Goal: Check status: Check status

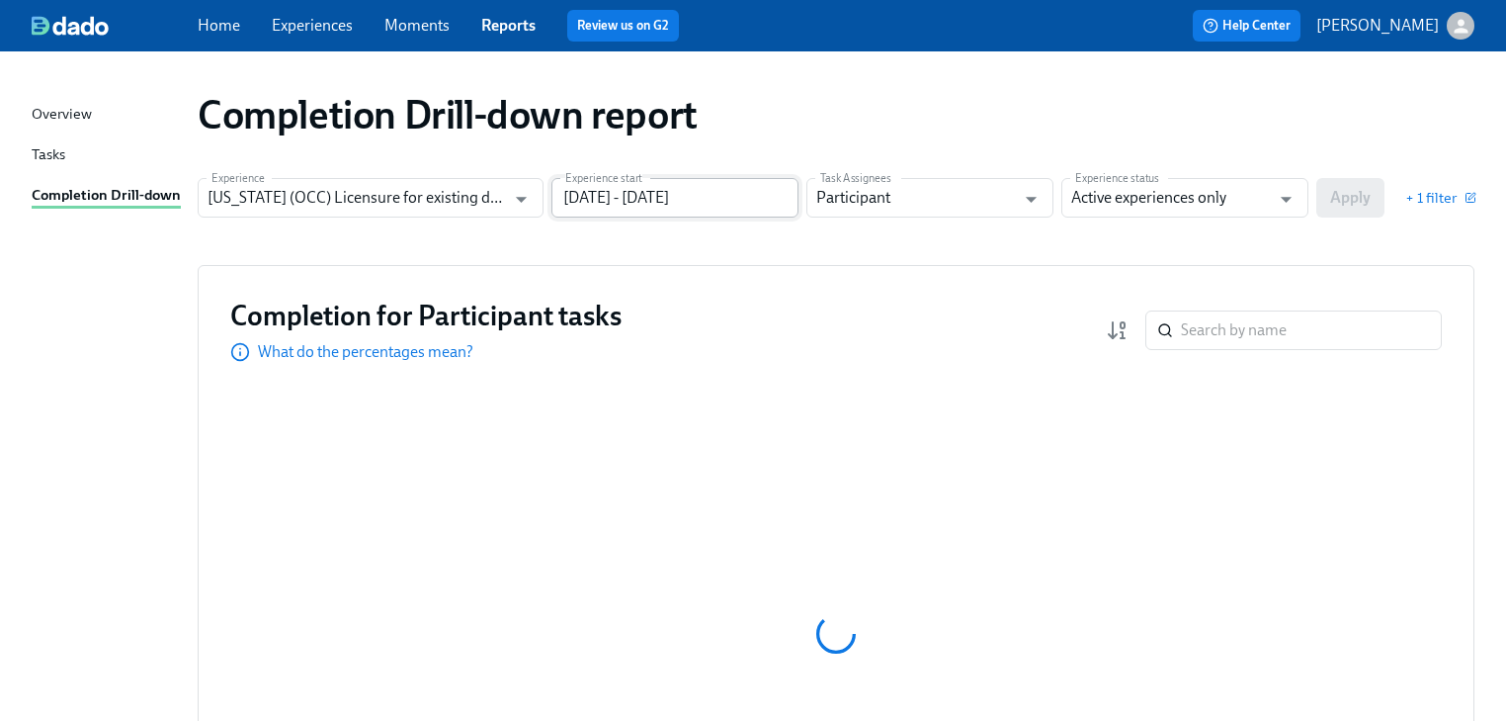
click at [735, 185] on input "[DATE] - [DATE]" at bounding box center [675, 198] width 247 height 40
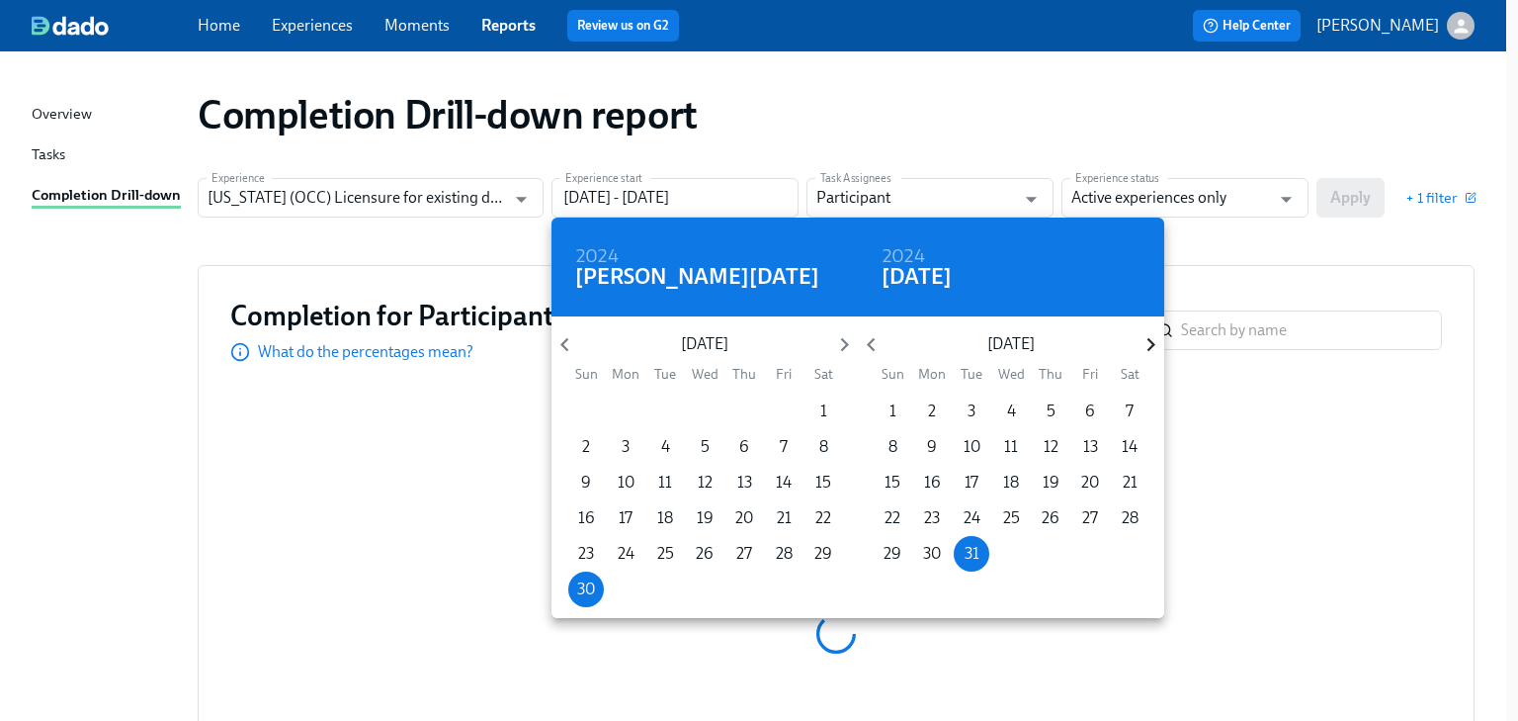
click at [1147, 352] on icon "button" at bounding box center [1151, 344] width 27 height 27
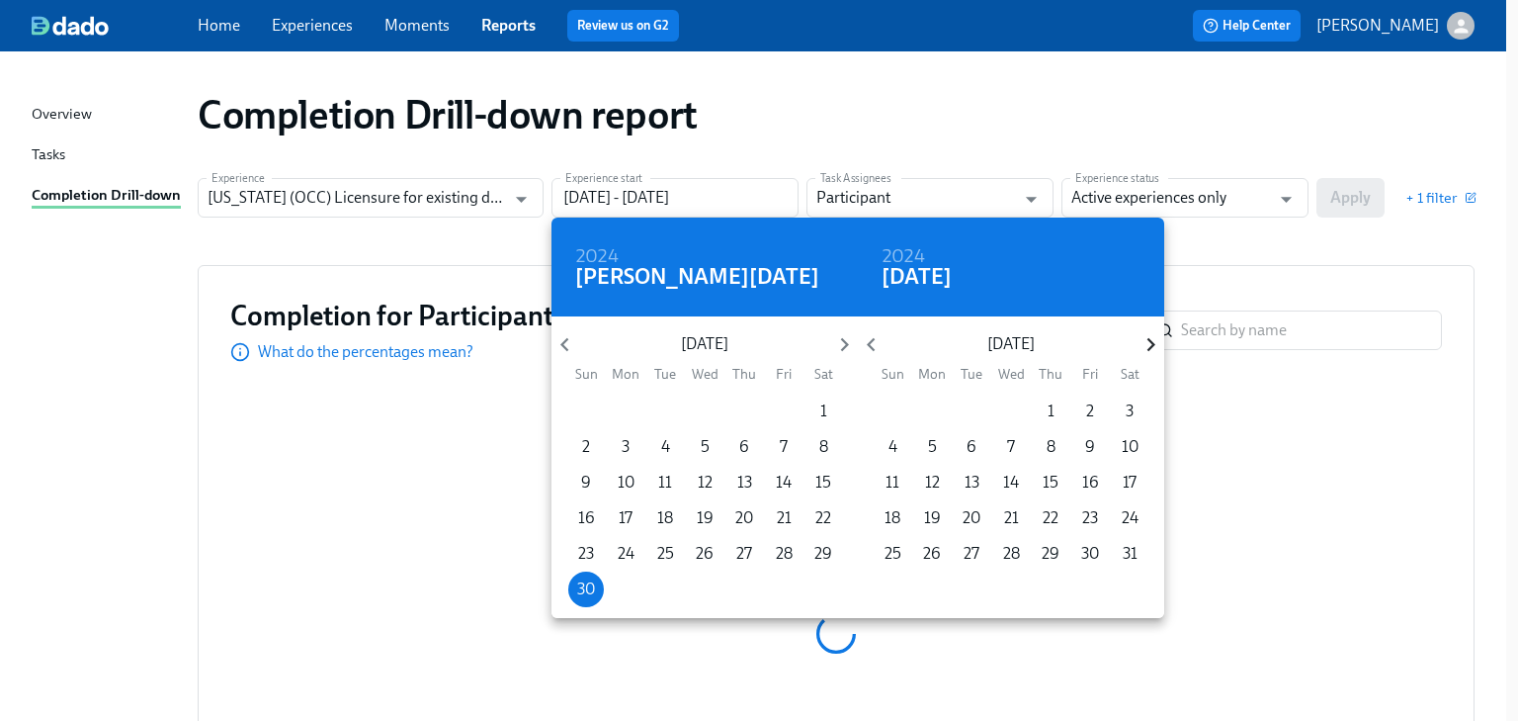
click at [1147, 352] on icon "button" at bounding box center [1151, 344] width 27 height 27
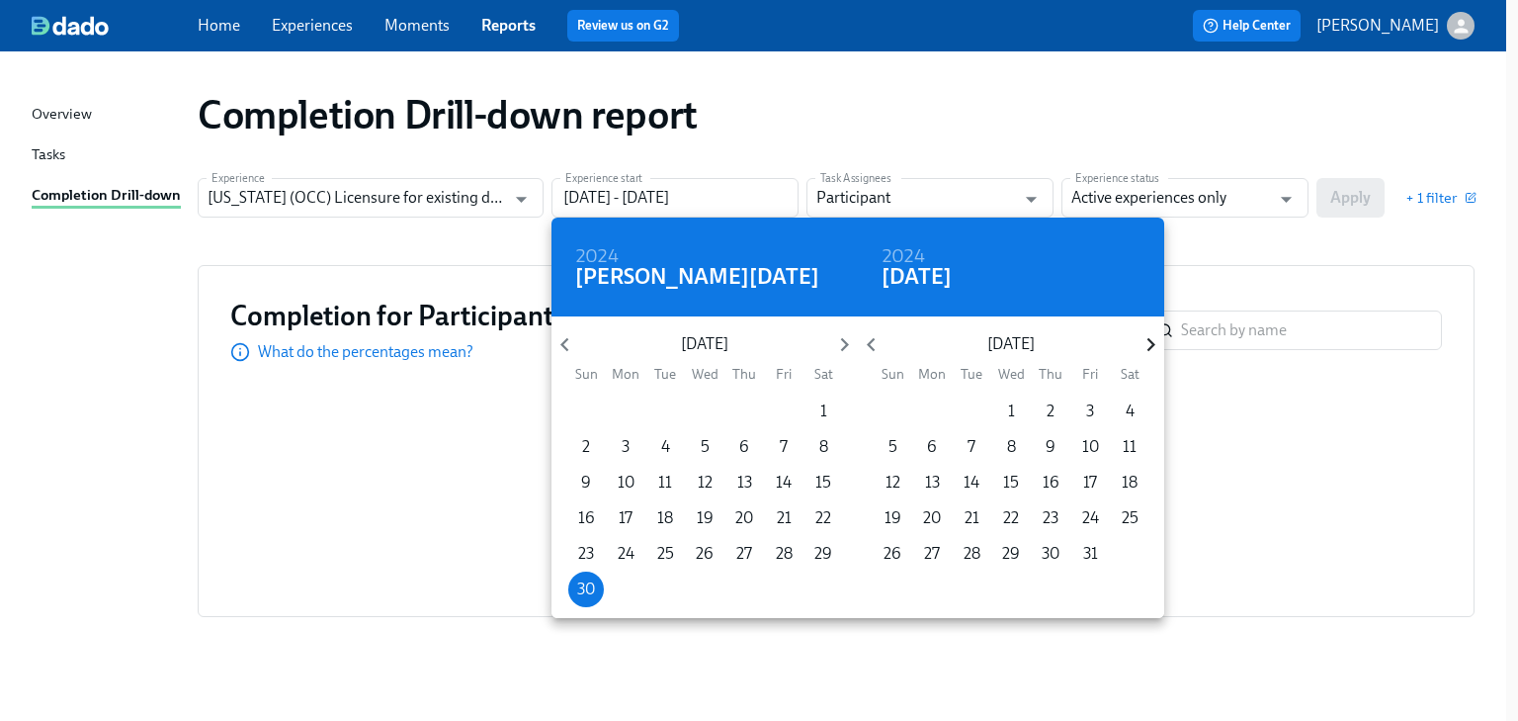
click at [1147, 352] on icon "button" at bounding box center [1151, 344] width 27 height 27
click at [937, 405] on span "1" at bounding box center [932, 411] width 36 height 22
type input "[DATE] - [DATE]"
click at [1290, 265] on div at bounding box center [759, 360] width 1518 height 721
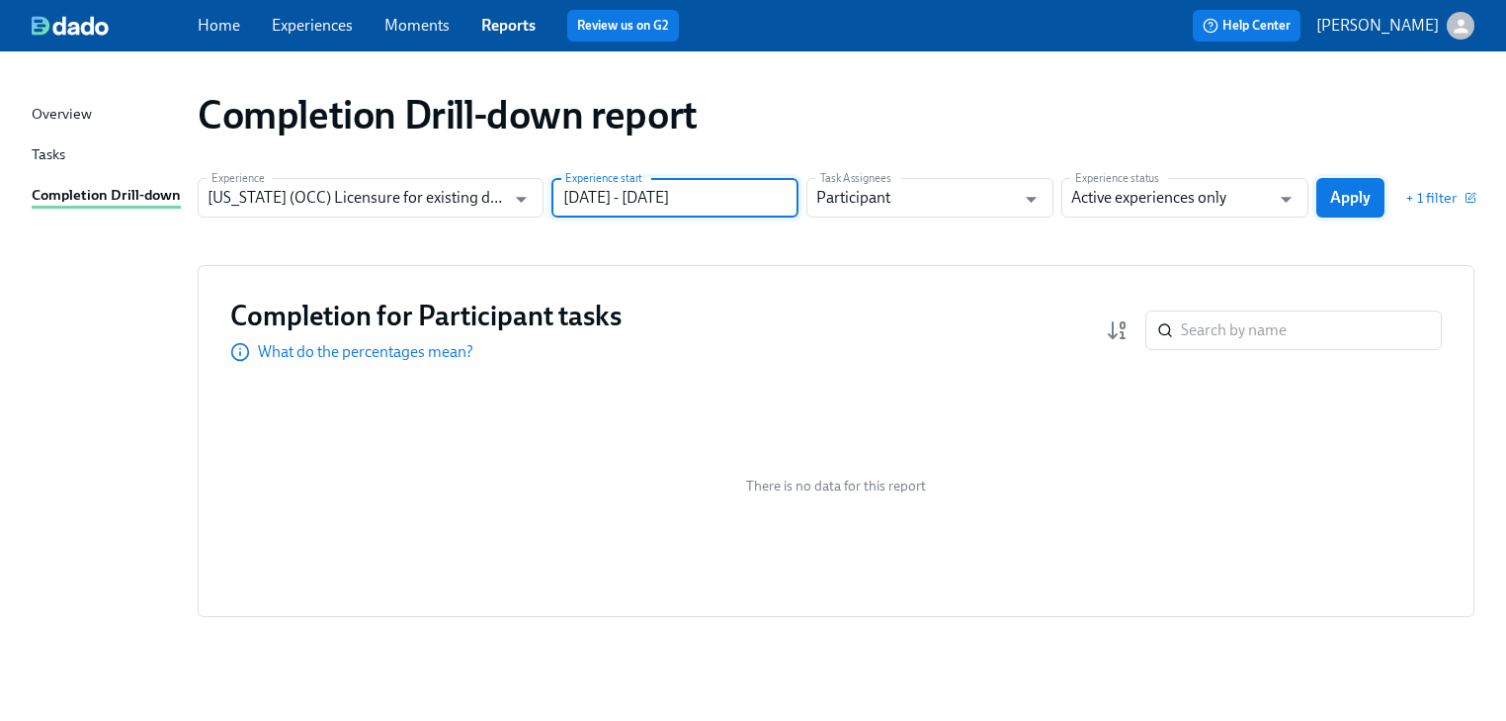
click at [1344, 193] on span "Apply" at bounding box center [1350, 198] width 41 height 20
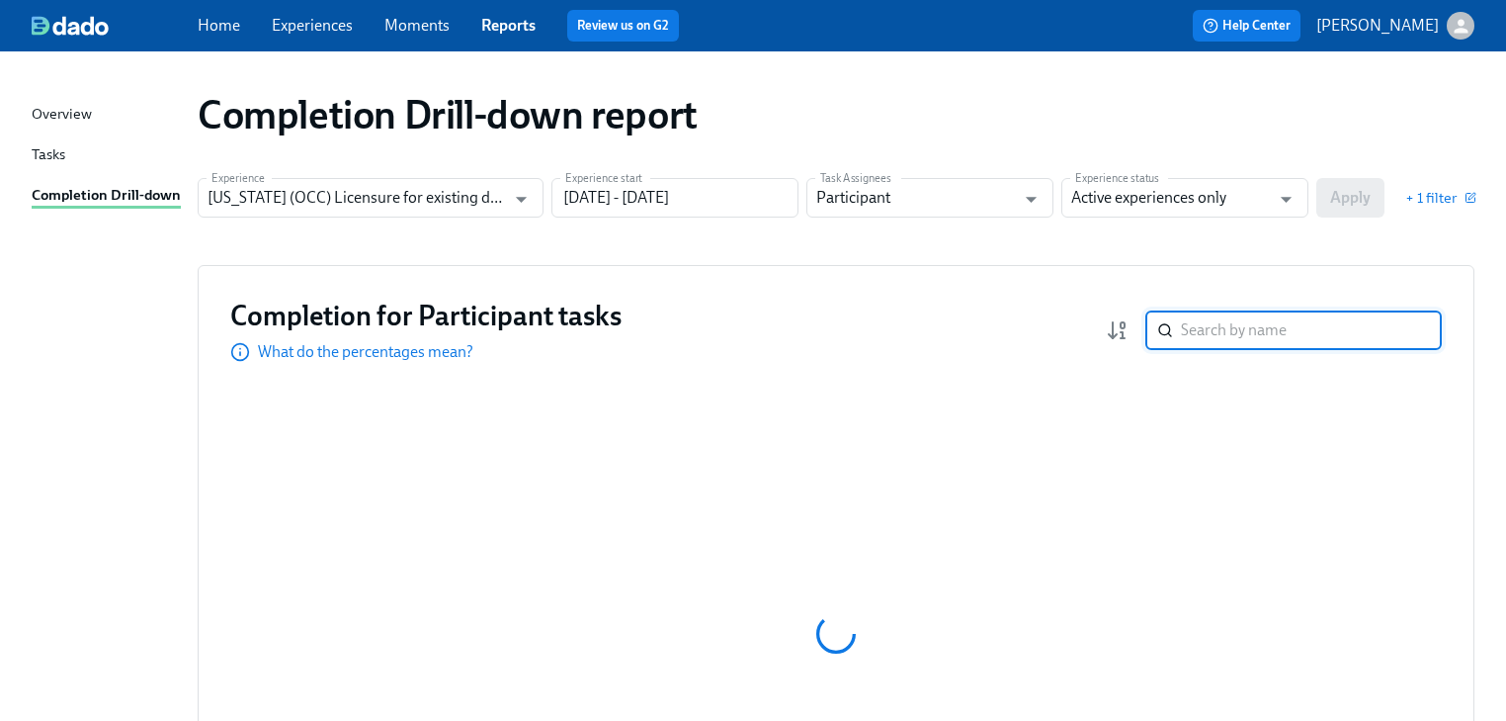
click at [1224, 332] on input "search" at bounding box center [1311, 330] width 261 height 40
click at [1289, 188] on icon "Open" at bounding box center [1286, 199] width 27 height 27
type input "cip"
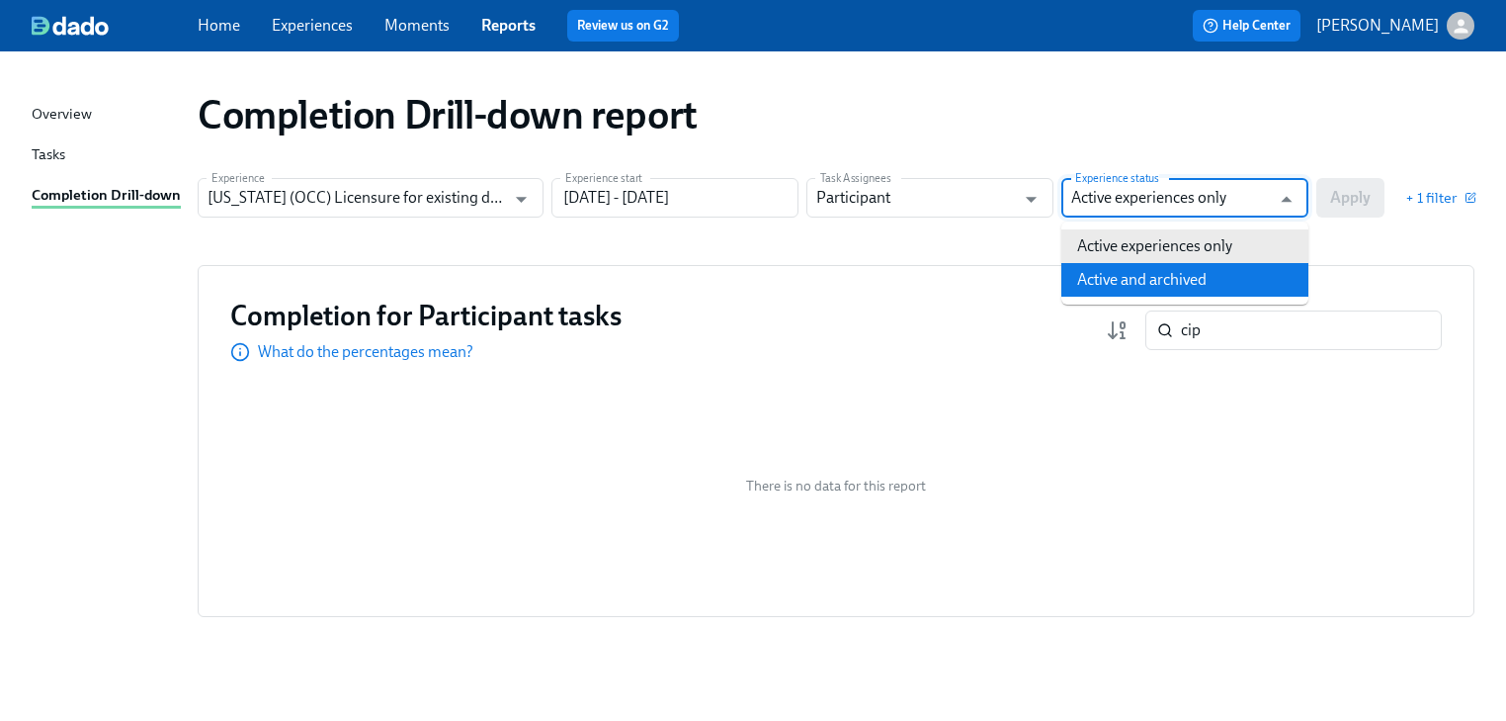
click at [1194, 273] on li "Active and archived" at bounding box center [1185, 280] width 247 height 34
type input "Active and archived"
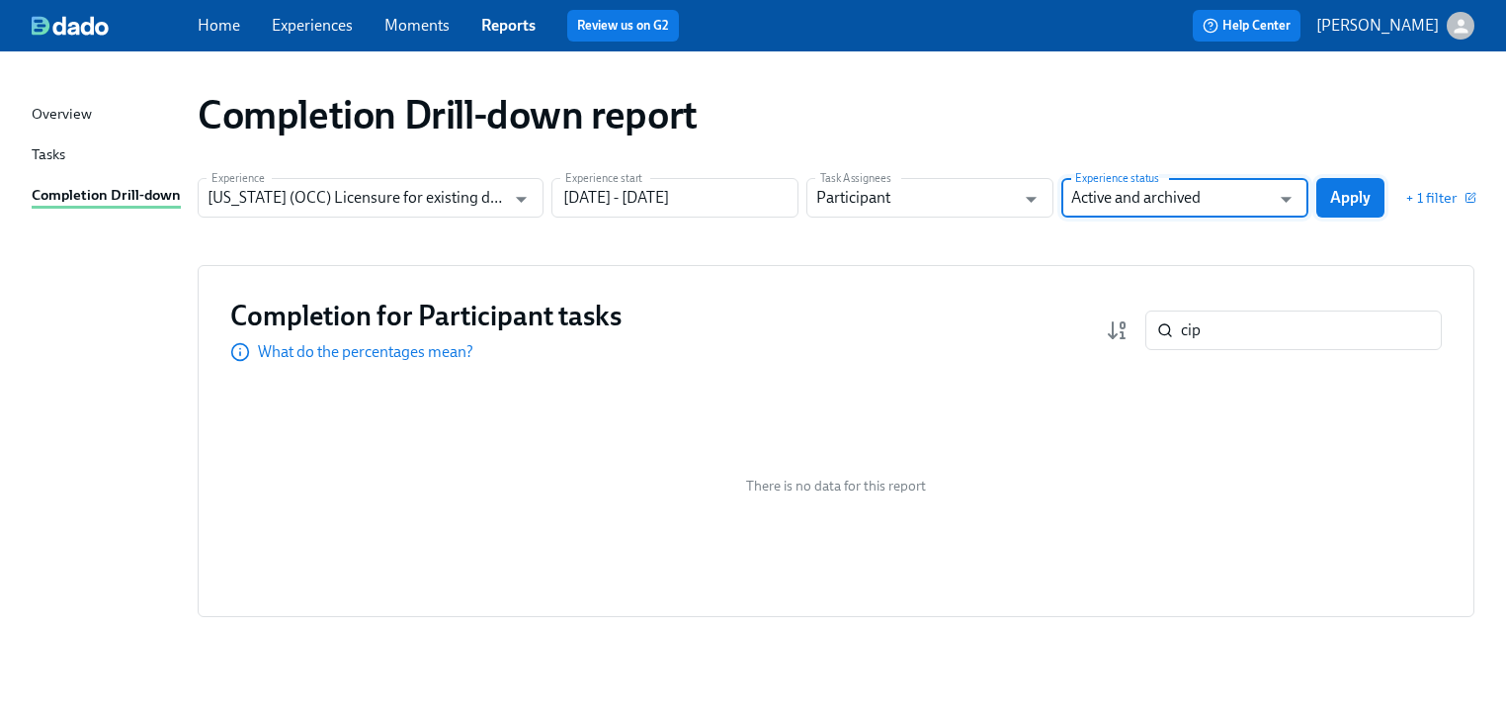
click at [1338, 204] on span "Apply" at bounding box center [1350, 198] width 41 height 20
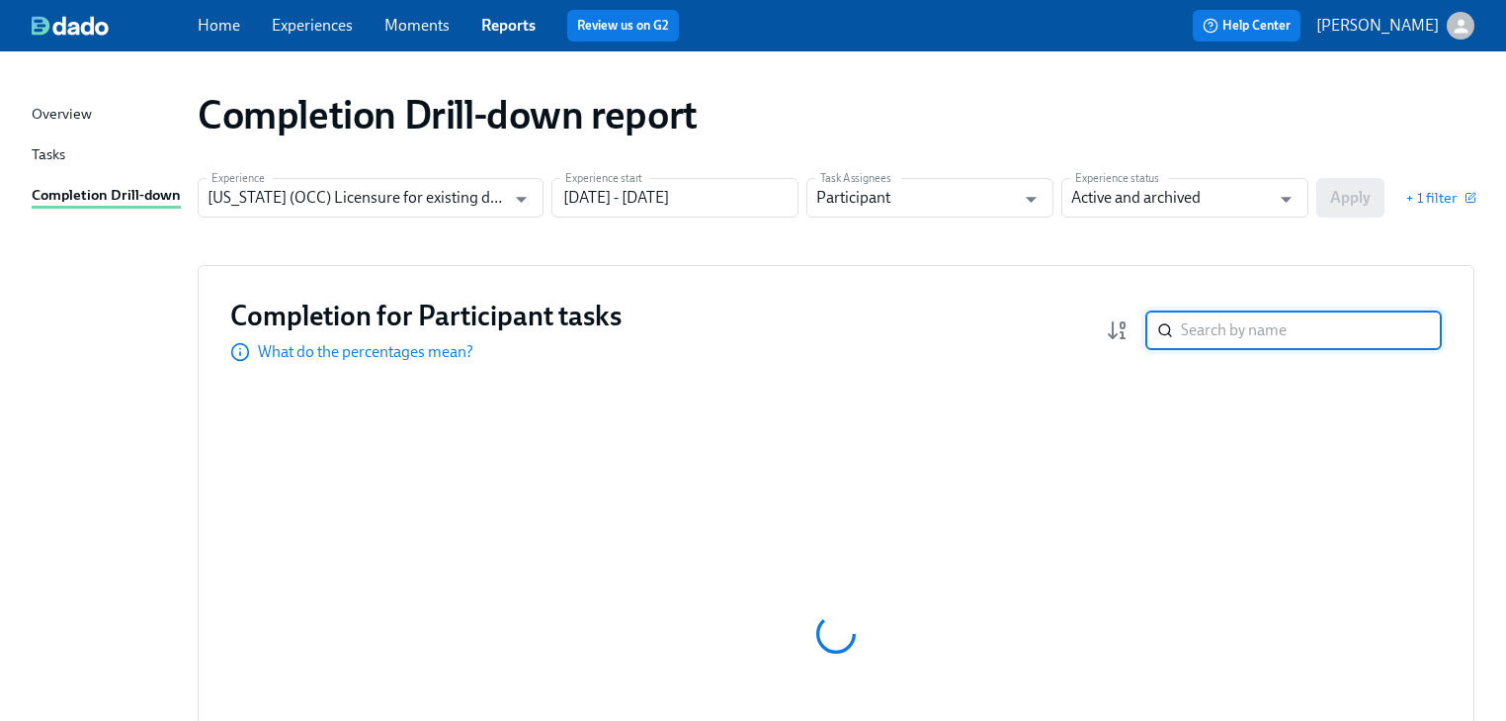
click at [1236, 328] on input "search" at bounding box center [1311, 330] width 261 height 40
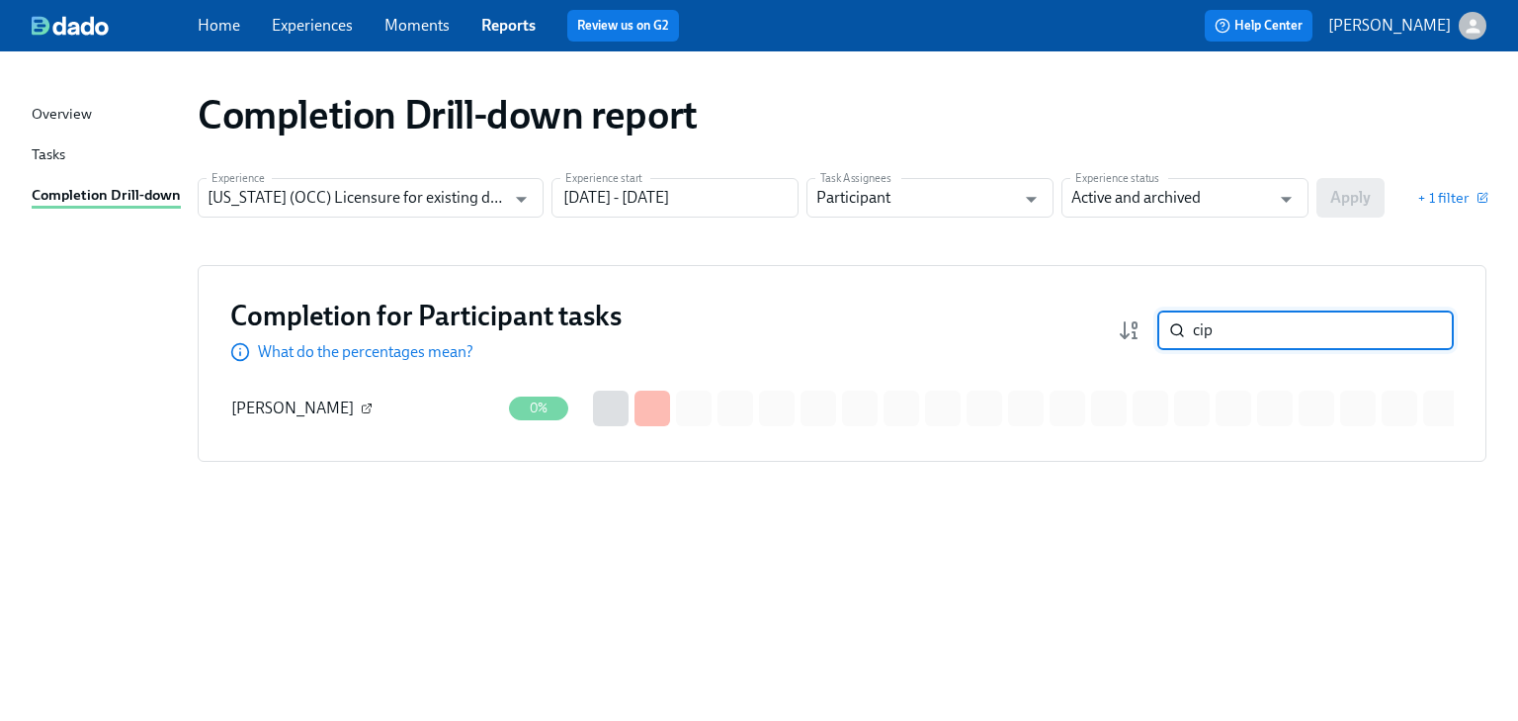
type input "cip"
click at [361, 402] on icon "button" at bounding box center [367, 408] width 12 height 12
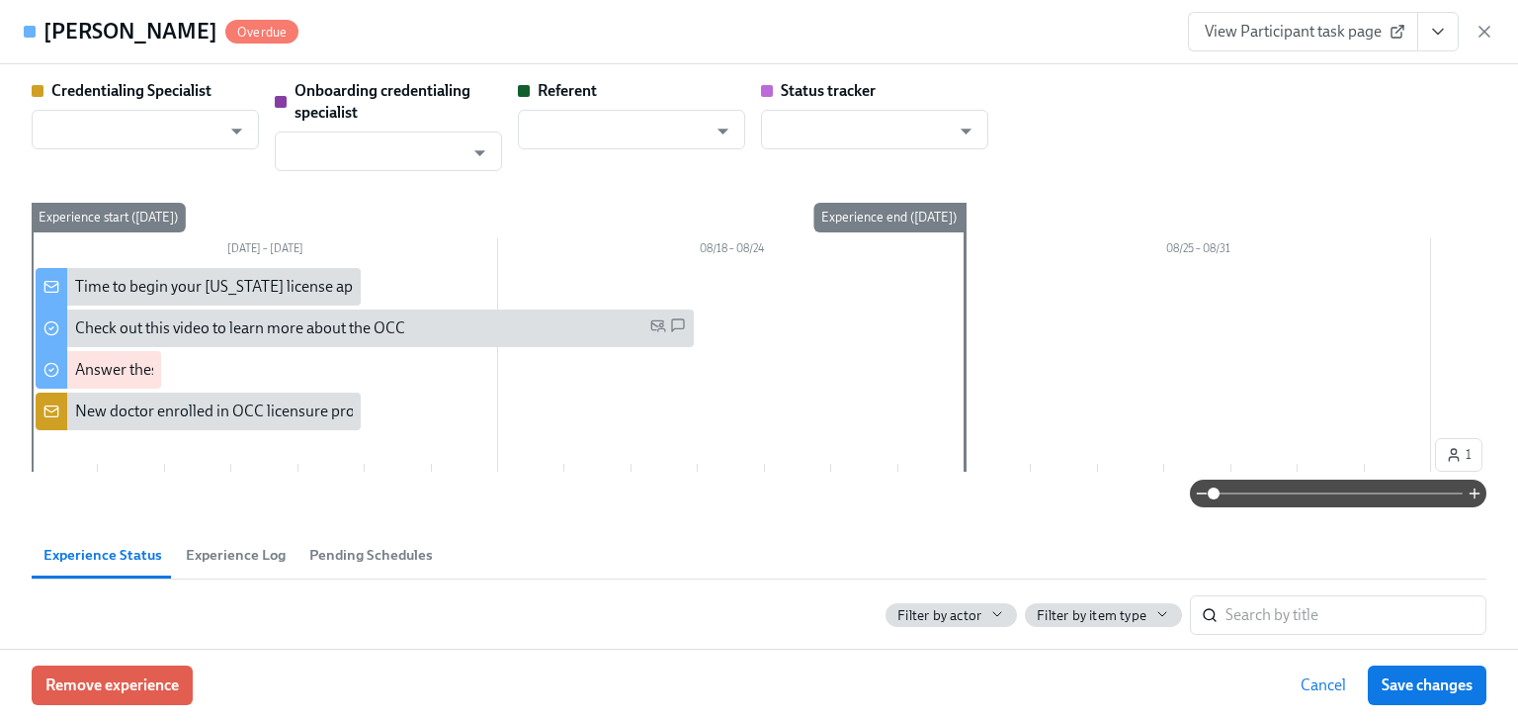
type input "[PERSON_NAME]"
type input "Dado Customer Support"
click at [1259, 284] on div at bounding box center [732, 351] width 1400 height 166
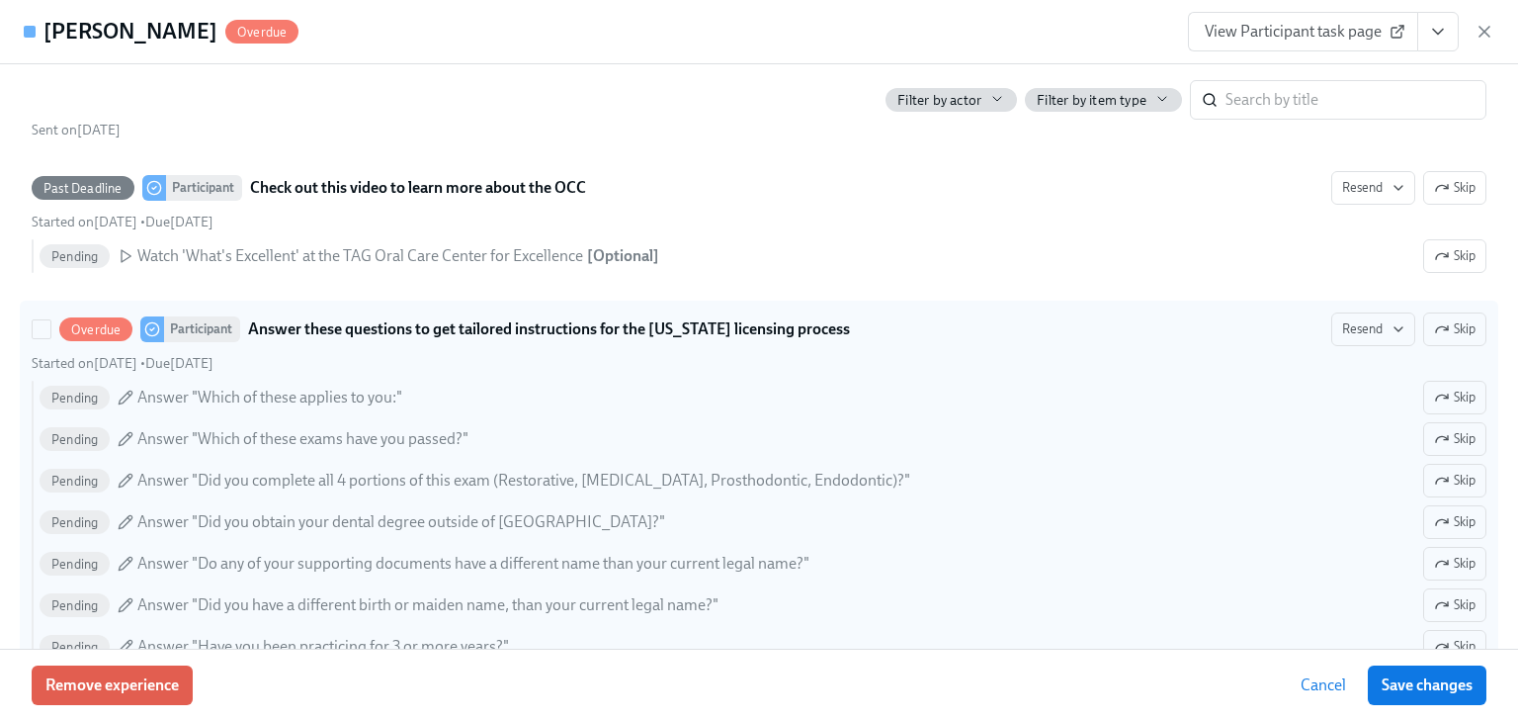
scroll to position [791, 0]
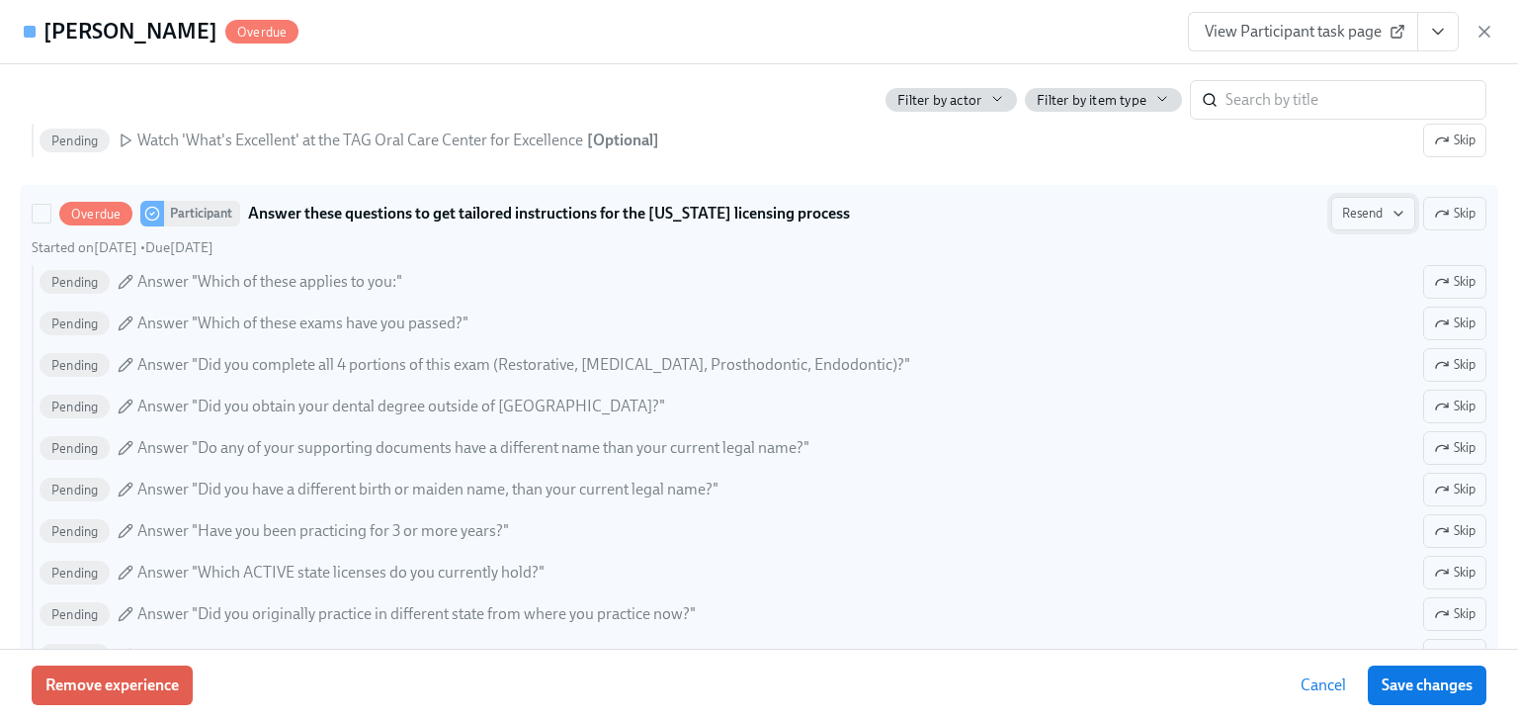
click at [1342, 210] on span "Resend" at bounding box center [1373, 214] width 62 height 20
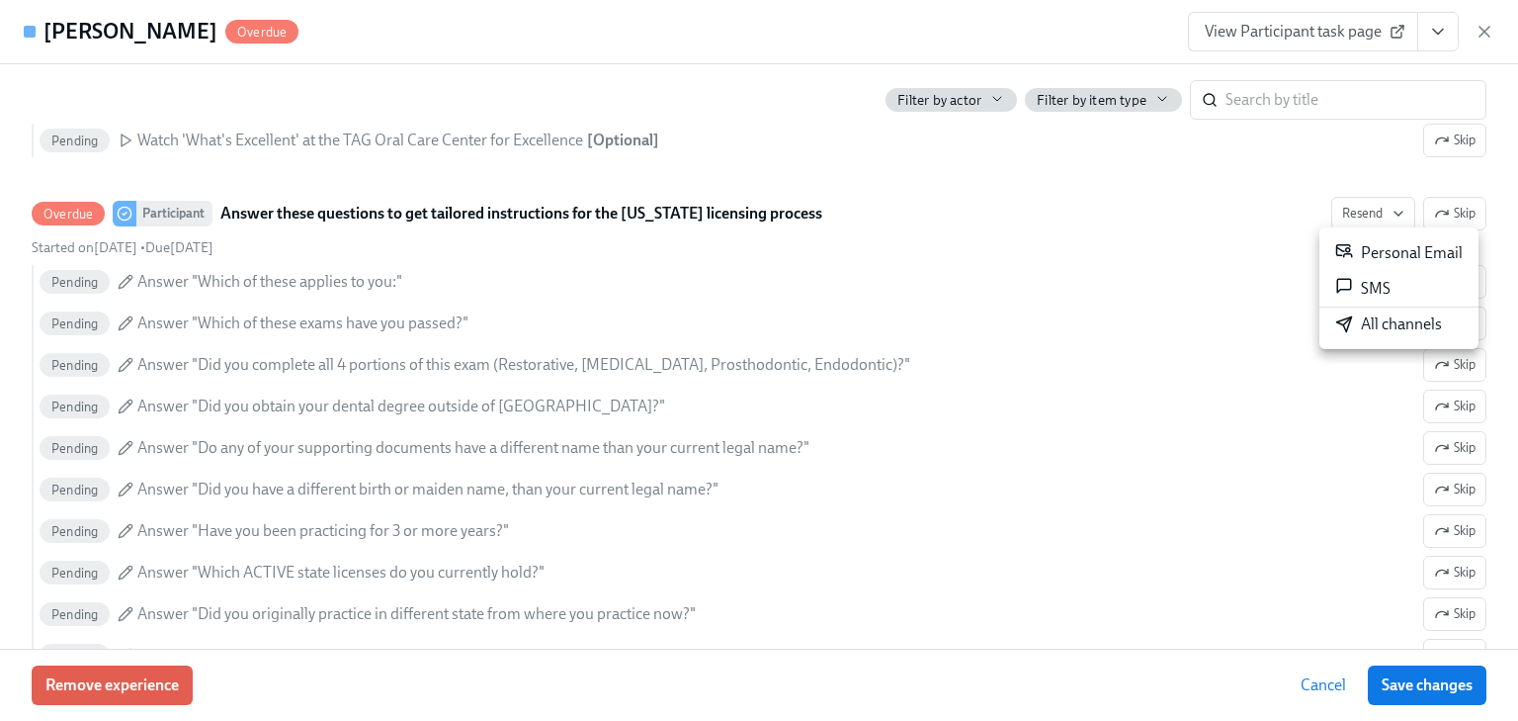
click at [1355, 251] on div "Personal Email" at bounding box center [1399, 253] width 128 height 24
click at [1487, 24] on icon "button" at bounding box center [1485, 32] width 20 height 20
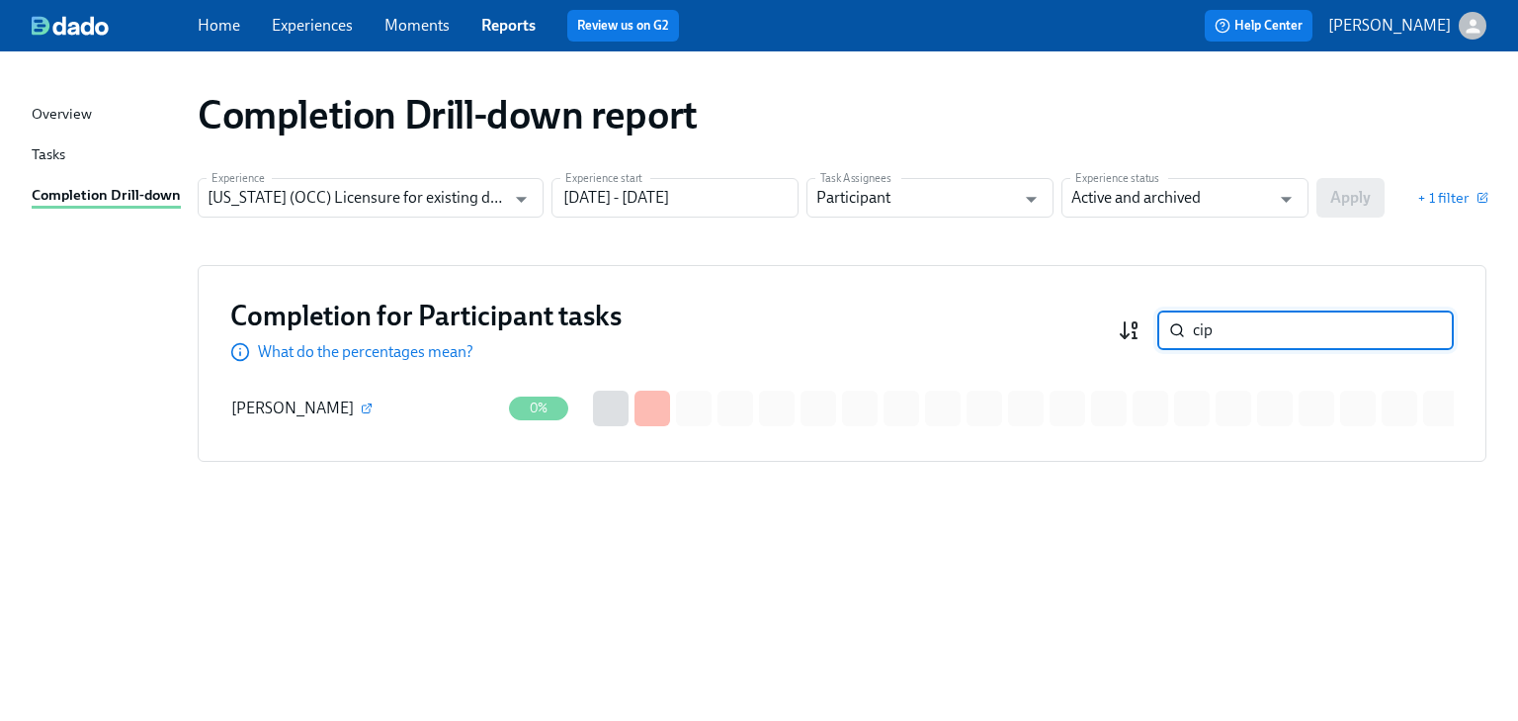
drag, startPoint x: 1232, startPoint y: 332, endPoint x: 1126, endPoint y: 329, distance: 105.8
click at [1126, 329] on div "cip ​" at bounding box center [1286, 330] width 336 height 40
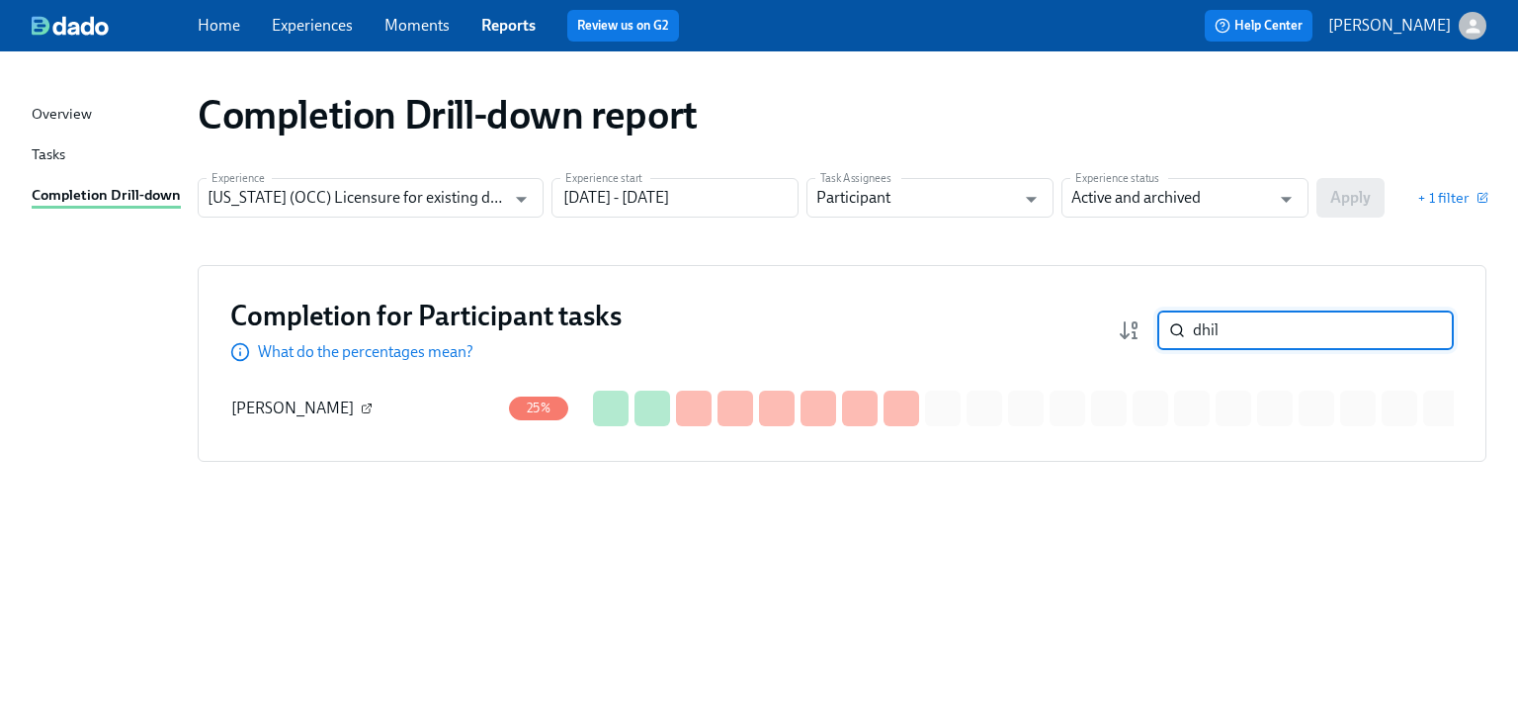
type input "dhil"
click at [361, 408] on icon "button" at bounding box center [367, 408] width 12 height 12
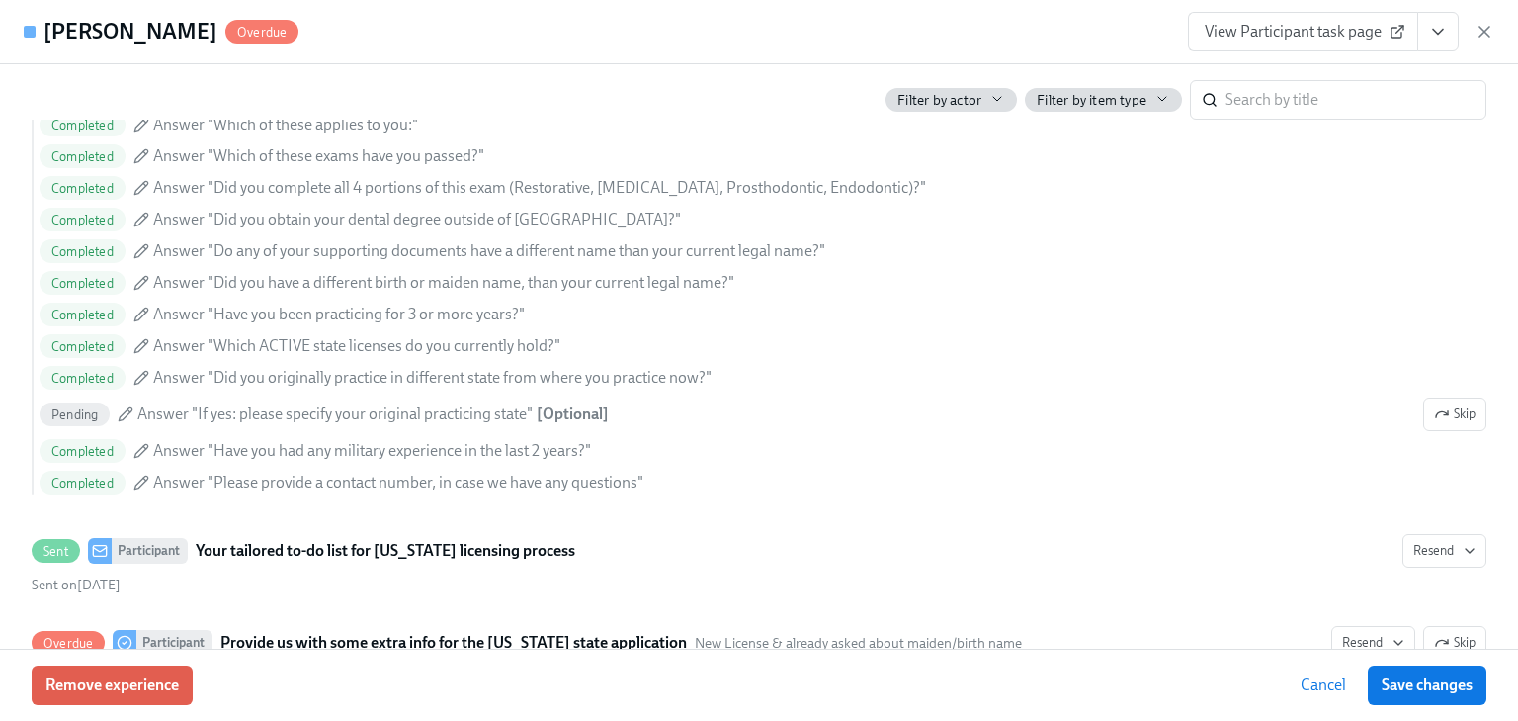
scroll to position [1582, 0]
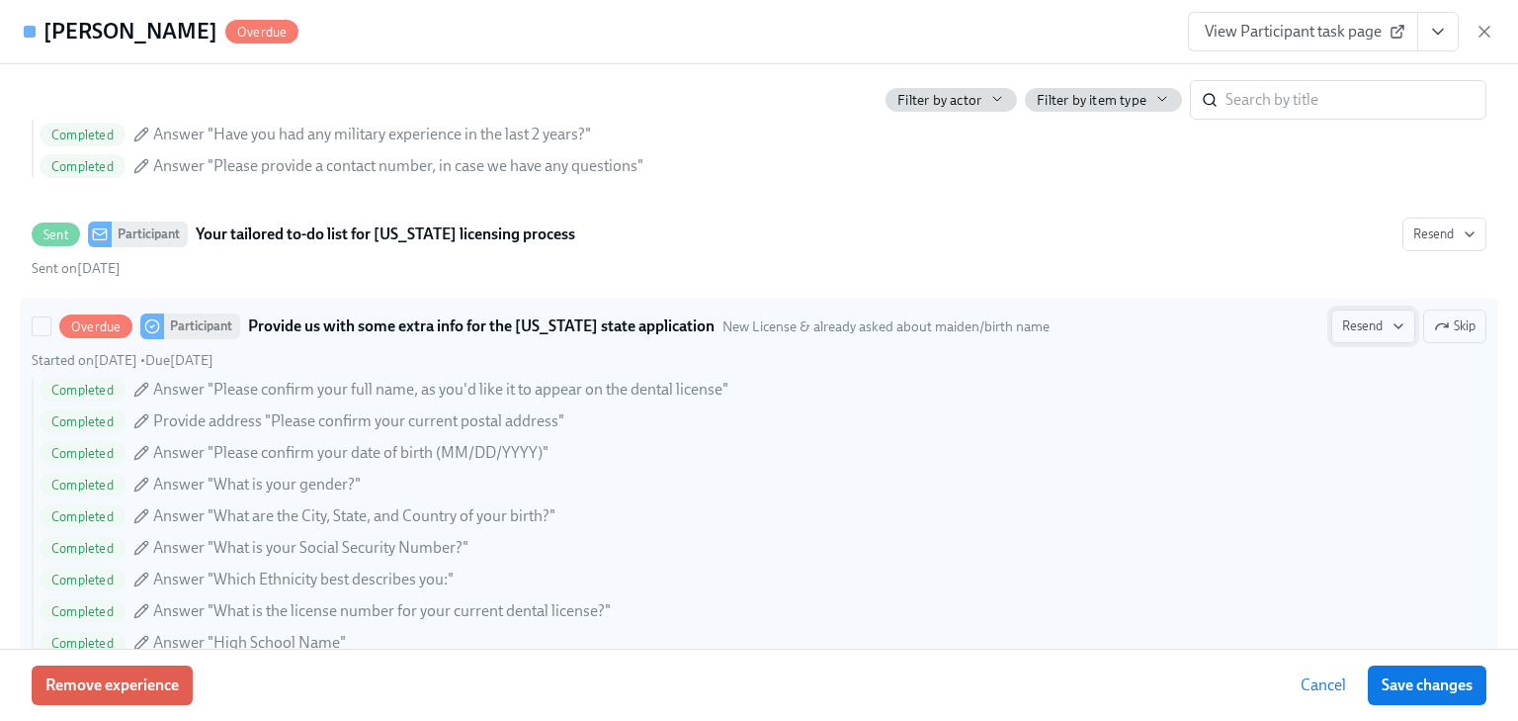
click at [1342, 322] on span "Resend" at bounding box center [1373, 326] width 62 height 20
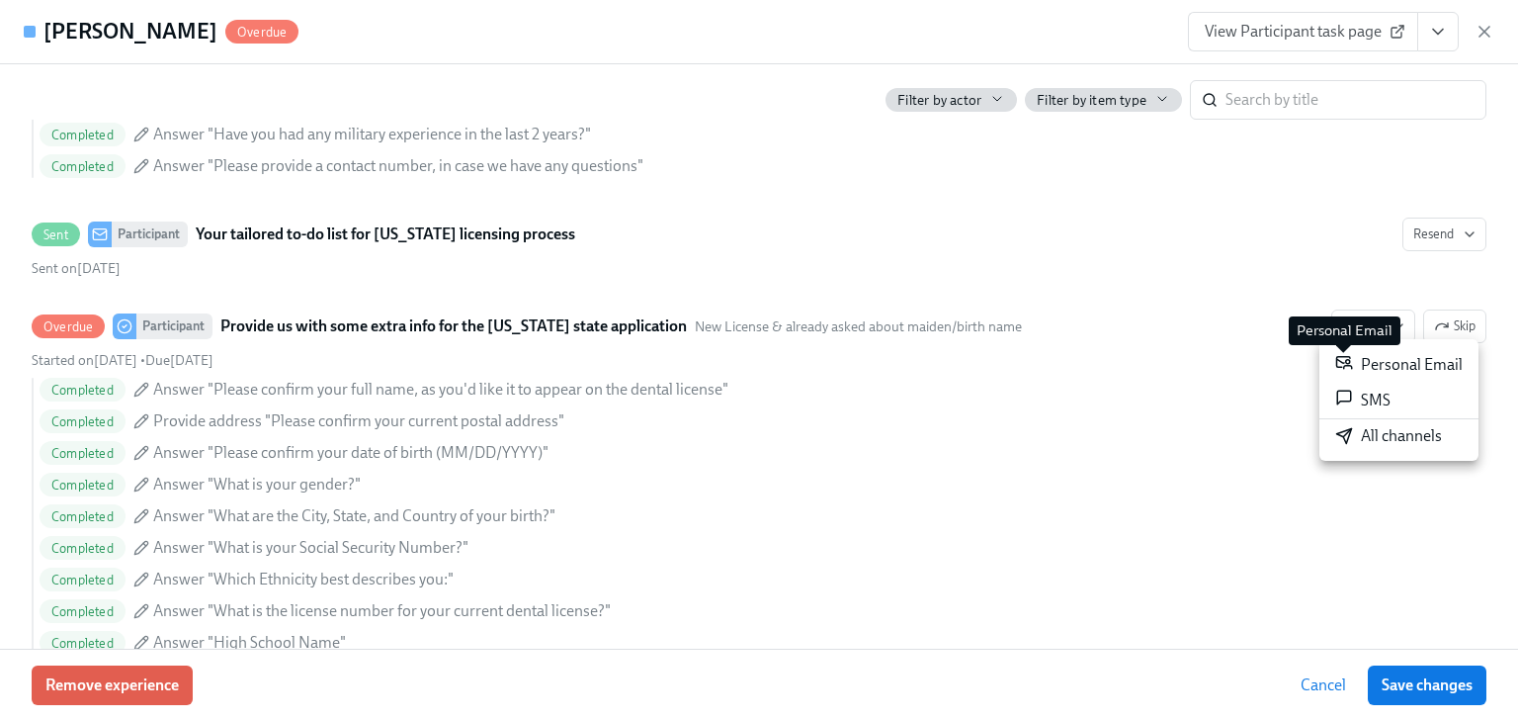
click at [1352, 367] on icon at bounding box center [1344, 362] width 18 height 18
